Goal: Find specific page/section: Find specific page/section

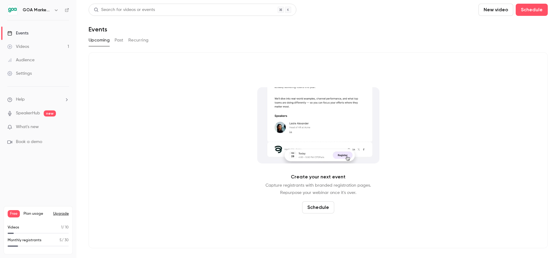
click at [44, 62] on link "Audience" at bounding box center [38, 59] width 76 height 13
